Goal: Participate in discussion

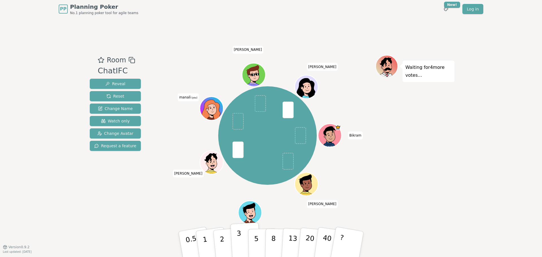
click at [240, 247] on p "3" at bounding box center [239, 244] width 6 height 31
click at [455, 142] on div "PP Planning Poker No.1 planning poker tool for agile teams Toggle theme New! Lo…" at bounding box center [271, 128] width 542 height 257
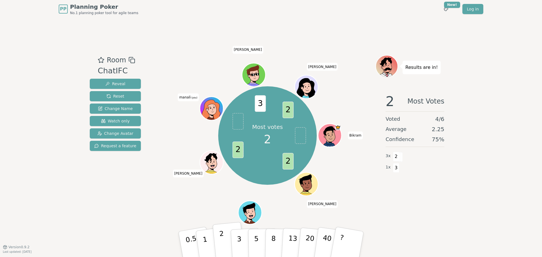
click at [224, 243] on p "2" at bounding box center [222, 245] width 7 height 31
click at [494, 227] on div "PP Planning Poker No.1 planning poker tool for agile teams Toggle theme New! Lo…" at bounding box center [271, 128] width 542 height 257
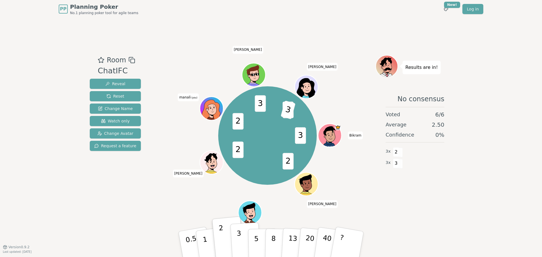
click at [242, 243] on button "3" at bounding box center [245, 244] width 31 height 44
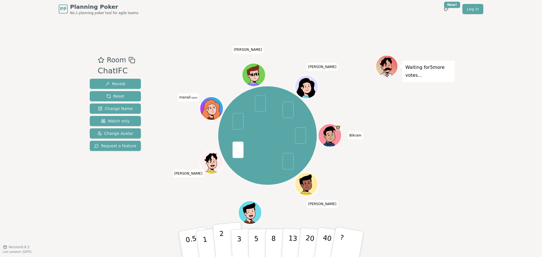
click at [221, 241] on p "2" at bounding box center [222, 245] width 7 height 31
click at [442, 158] on div "Waiting for 4 more votes..." at bounding box center [414, 132] width 79 height 155
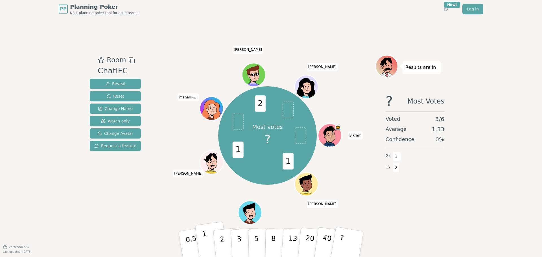
click at [207, 248] on button "1" at bounding box center [212, 245] width 34 height 46
click at [442, 235] on div "Room ChatIFC Reveal Reset Change Name Watch only Change Avatar Request a featur…" at bounding box center [270, 132] width 367 height 229
